Goal: Find specific page/section: Find specific page/section

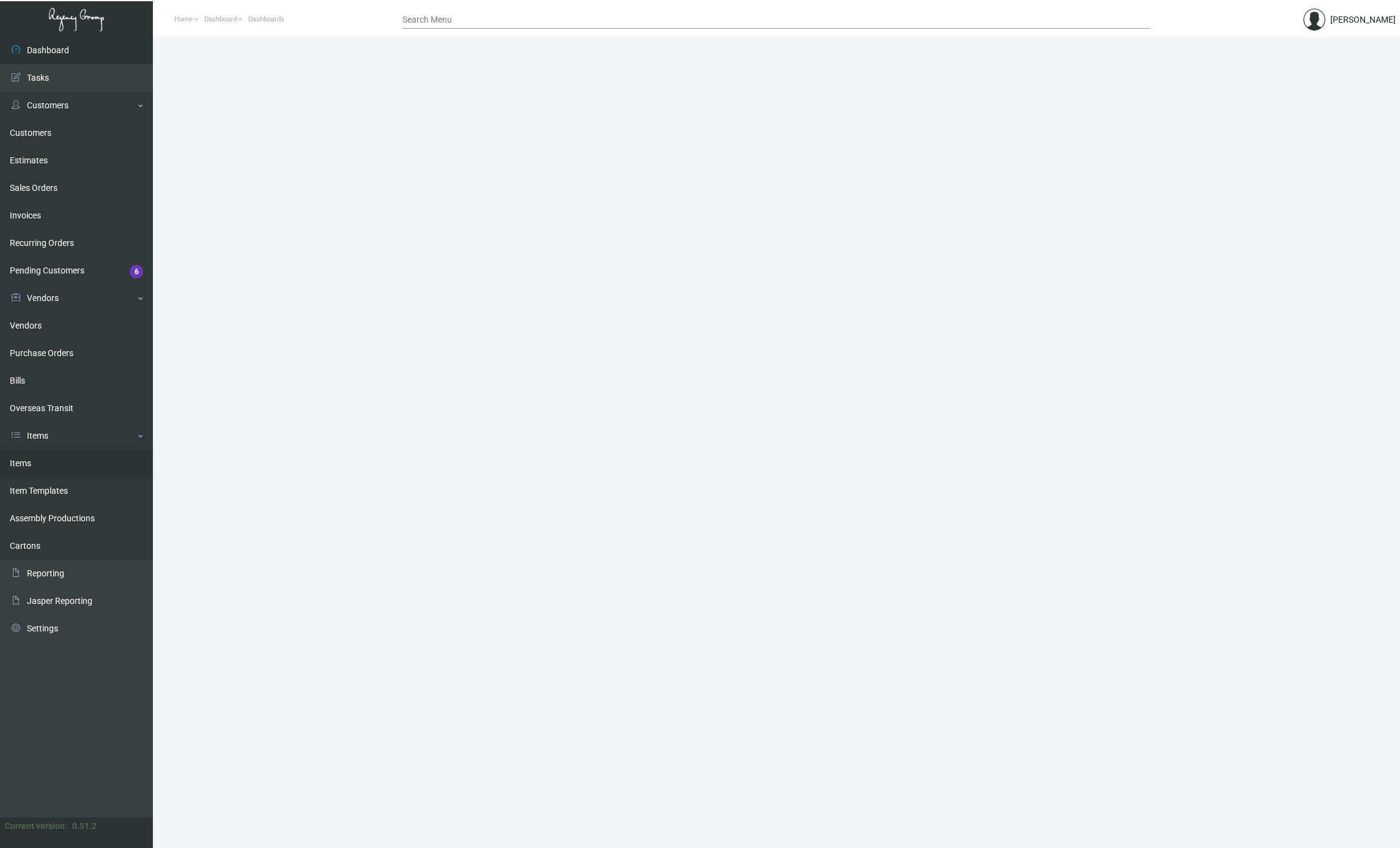
click at [88, 472] on link "Items" at bounding box center [76, 463] width 153 height 27
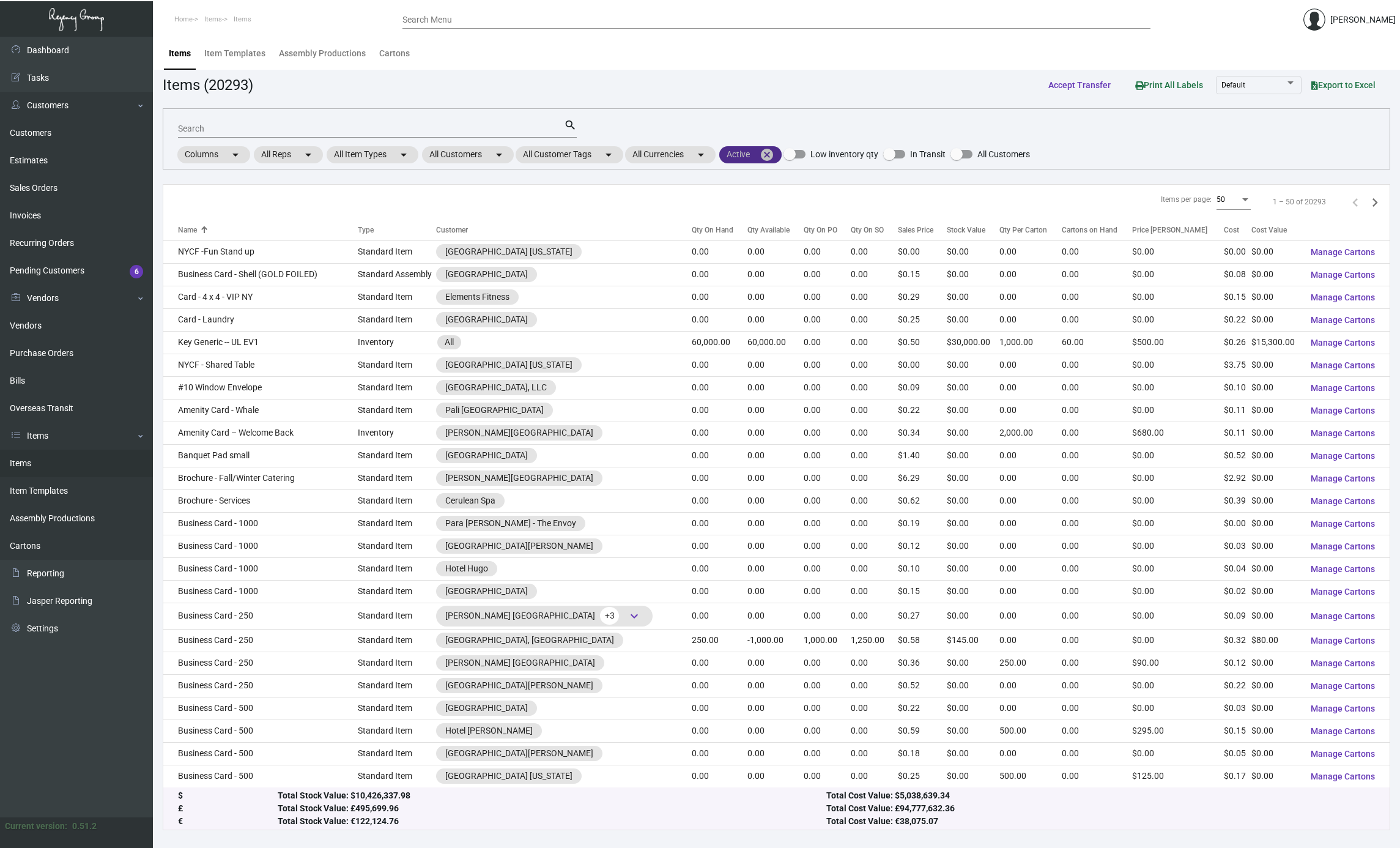
click at [774, 157] on mat-icon "cancel" at bounding box center [766, 154] width 15 height 15
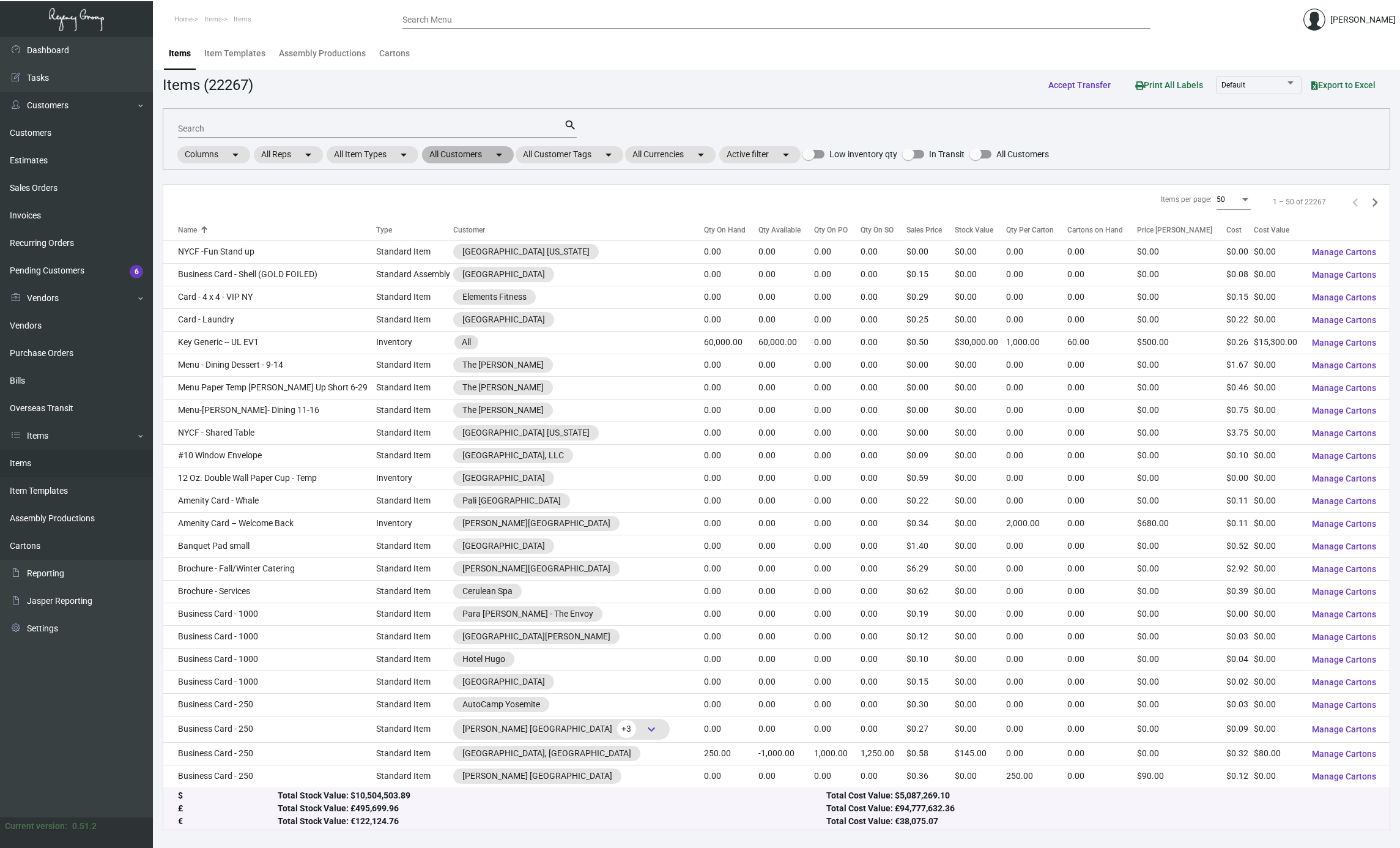
click at [485, 160] on mat-chip "All Customers arrow_drop_down" at bounding box center [467, 154] width 92 height 17
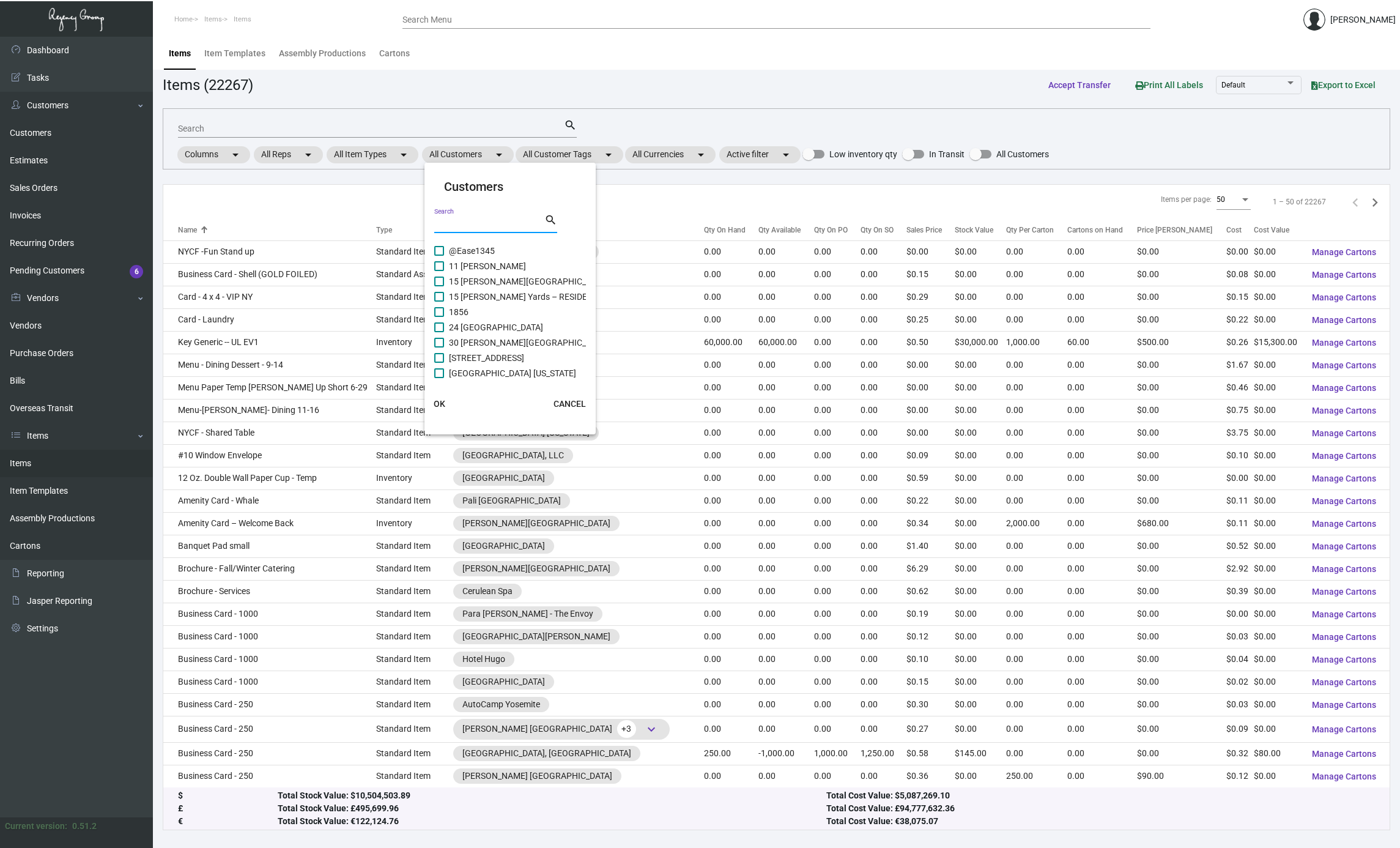
click at [495, 223] on input "Search" at bounding box center [489, 224] width 110 height 10
type input "times s"
click at [516, 323] on span "[GEOGRAPHIC_DATA]" at bounding box center [491, 327] width 83 height 15
click at [439, 332] on input "[GEOGRAPHIC_DATA]" at bounding box center [439, 332] width 1 height 1
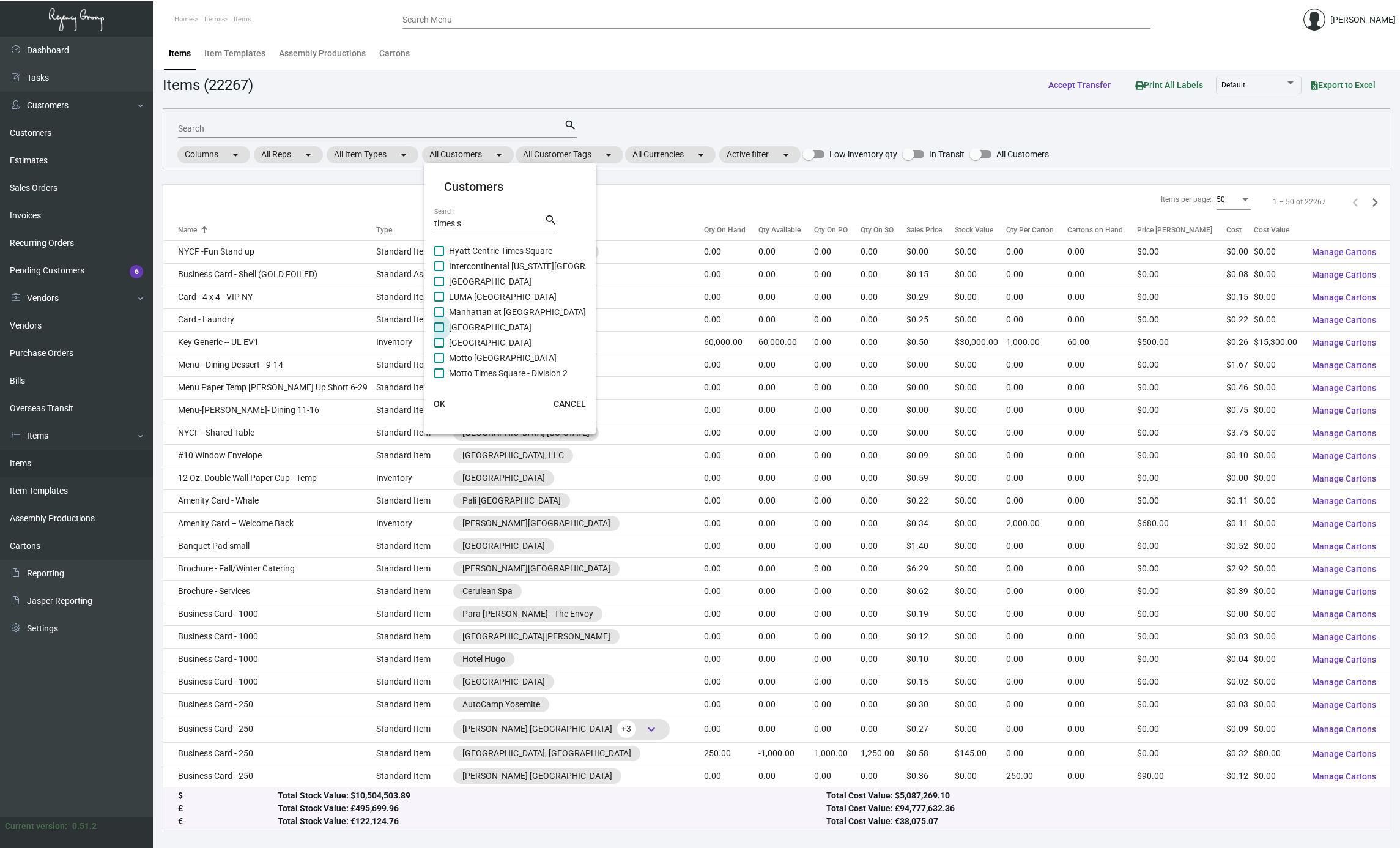
checkbox input "true"
click at [441, 399] on span "OK" at bounding box center [439, 404] width 12 height 10
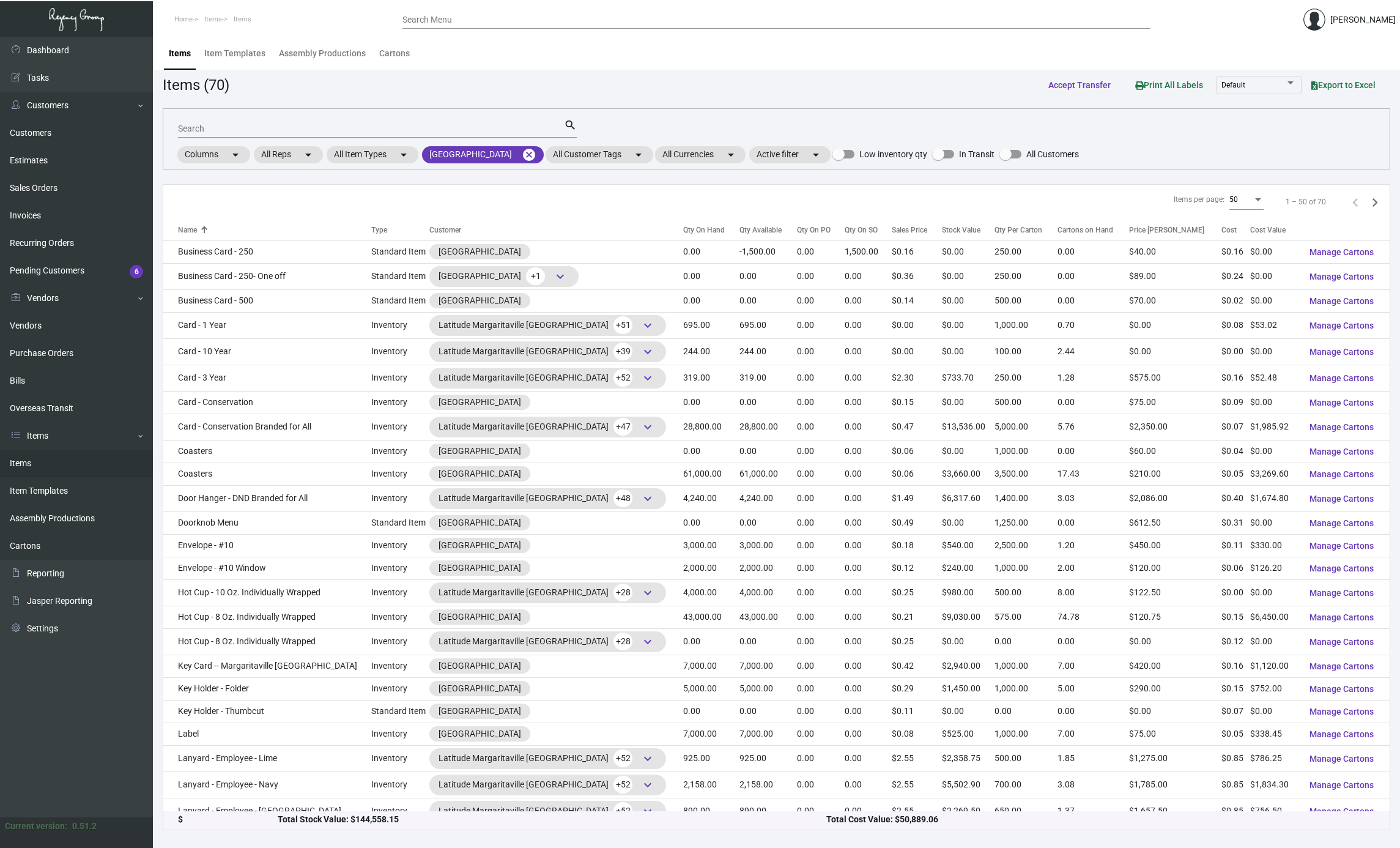
click at [349, 135] on div "Search" at bounding box center [371, 128] width 386 height 19
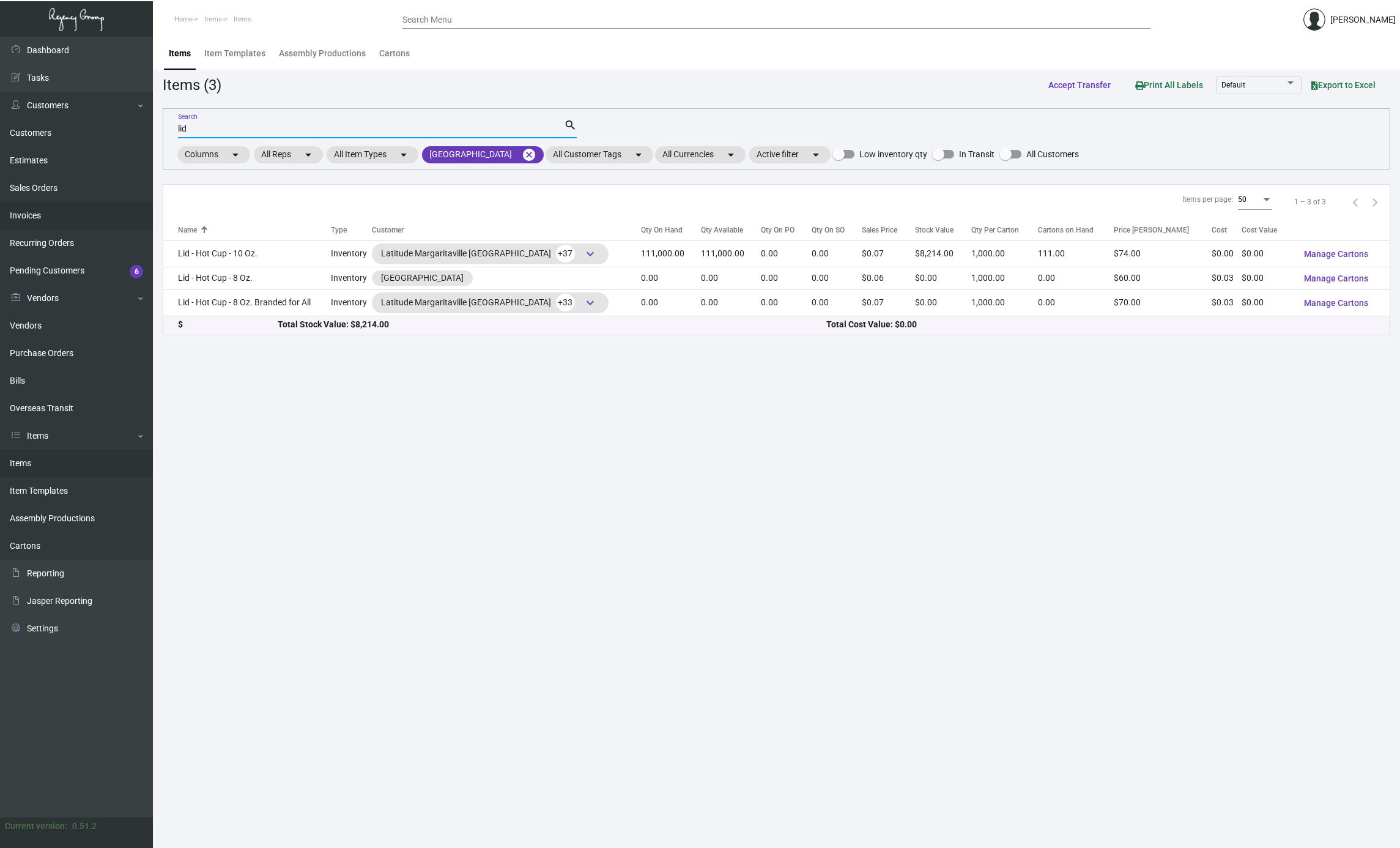
type input "lid"
